Goal: Information Seeking & Learning: Learn about a topic

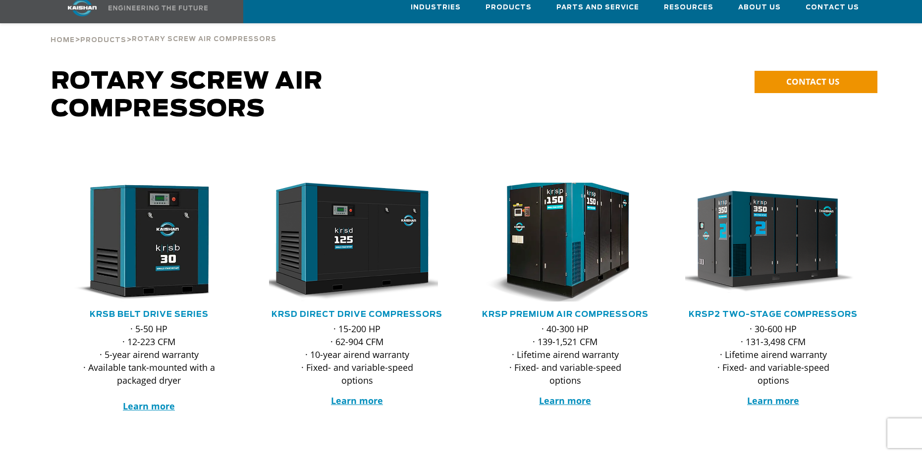
scroll to position [99, 0]
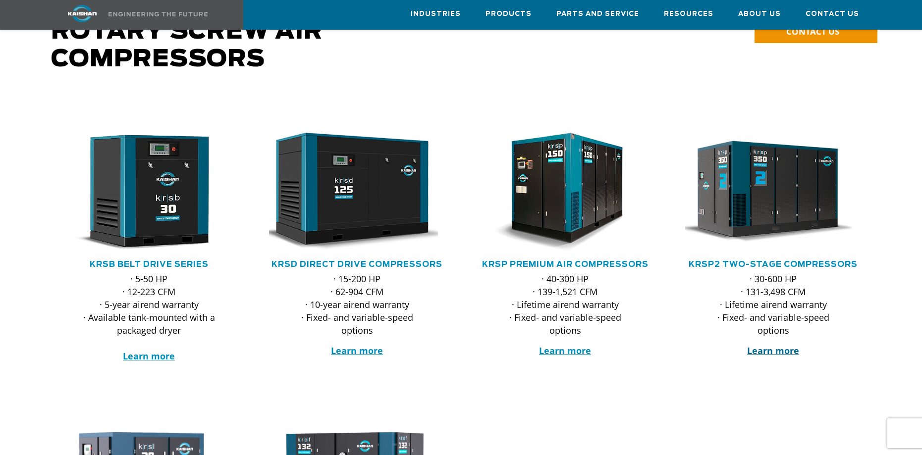
click at [774, 345] on strong "Learn more" at bounding box center [773, 351] width 52 height 12
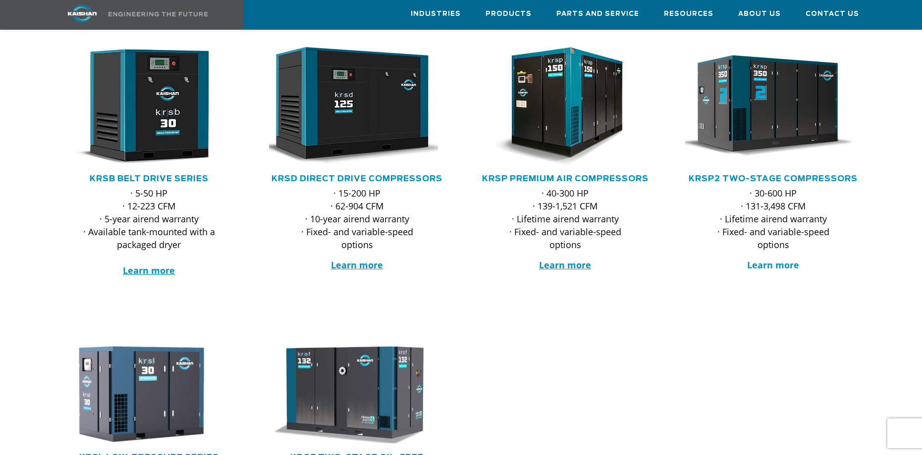
scroll to position [297, 0]
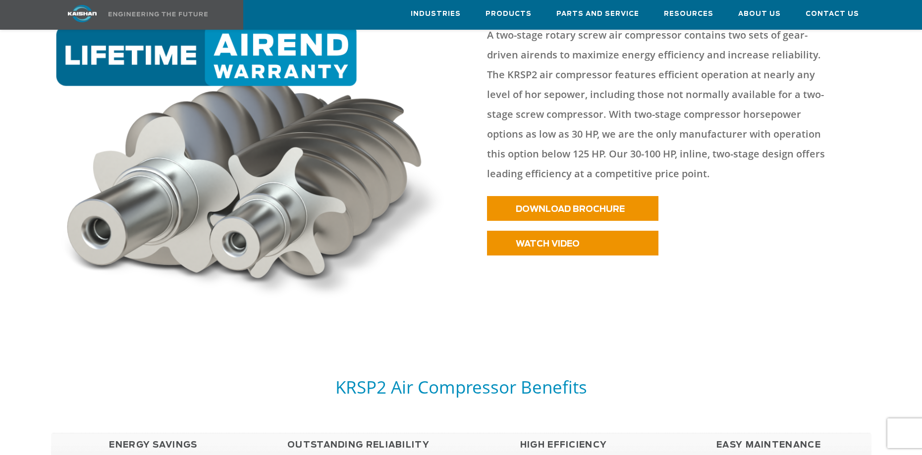
scroll to position [644, 0]
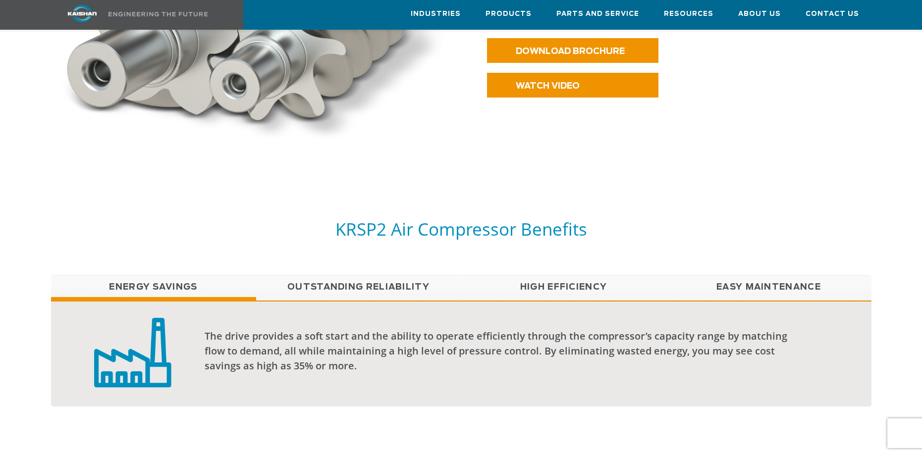
click at [580, 275] on link "High Efficiency" at bounding box center [563, 287] width 205 height 25
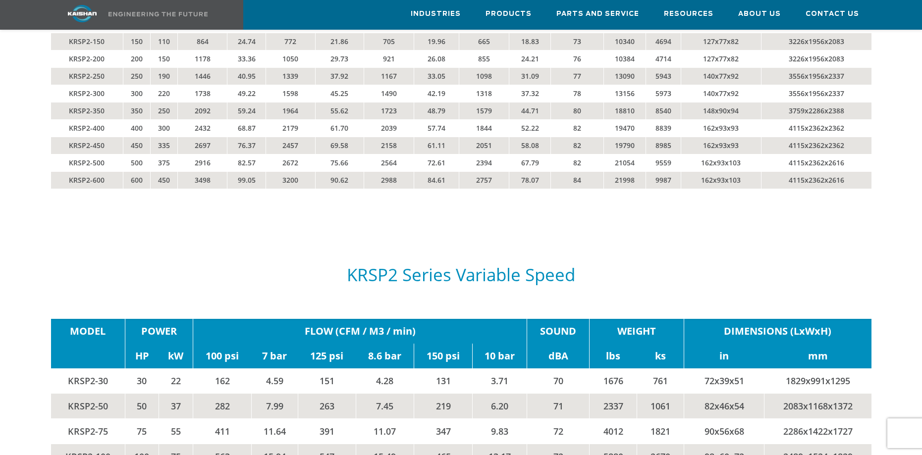
scroll to position [1784, 0]
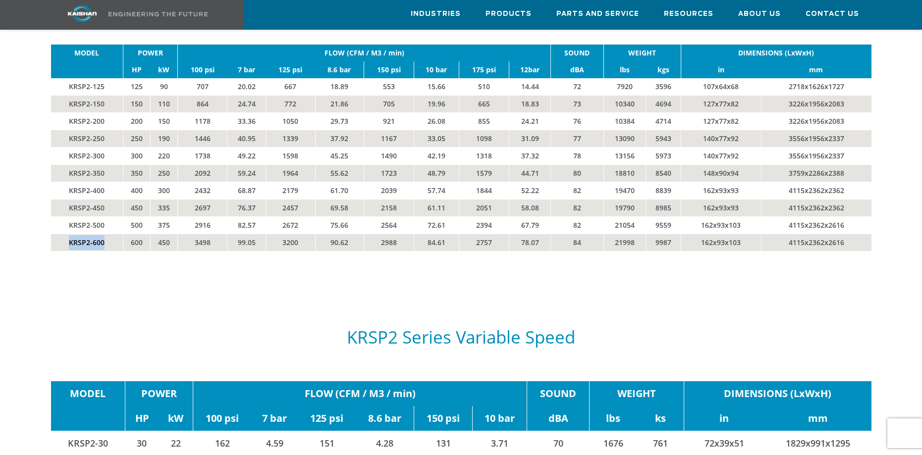
drag, startPoint x: 67, startPoint y: 227, endPoint x: 106, endPoint y: 227, distance: 38.2
click at [106, 234] on td "KRSP2-600" at bounding box center [87, 242] width 72 height 17
copy td "KRSP2-600"
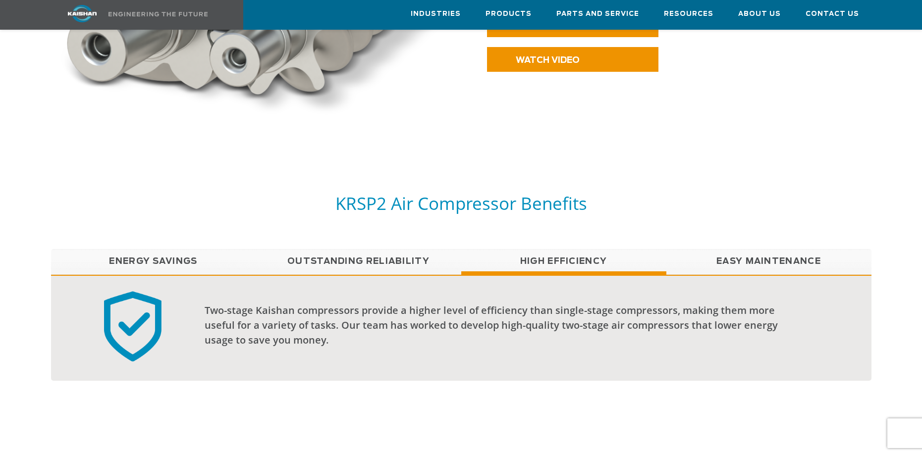
scroll to position [545, 0]
